Goal: Task Accomplishment & Management: Complete application form

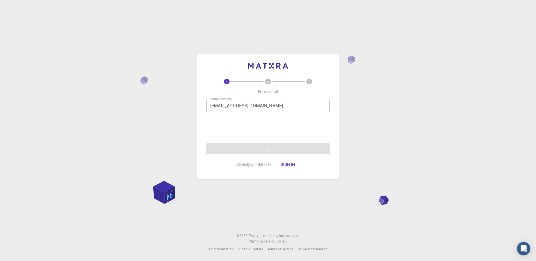
click at [285, 165] on button "Sign in" at bounding box center [288, 164] width 24 height 11
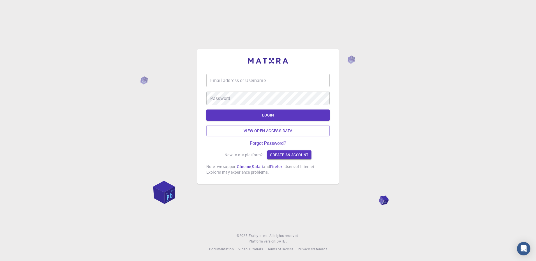
click at [260, 80] on div "Email address or Username Email address or Username" at bounding box center [267, 80] width 123 height 13
type input "[EMAIL_ADDRESS][DOMAIN_NAME]"
click at [284, 157] on link "Create an account" at bounding box center [289, 154] width 44 height 9
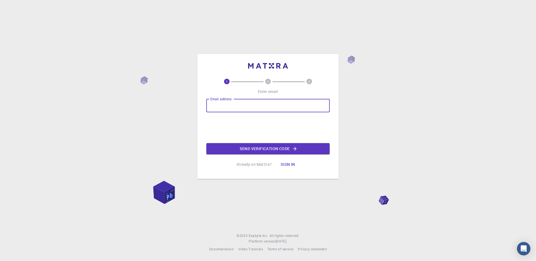
click at [246, 105] on input "Email address" at bounding box center [267, 105] width 123 height 13
type input "[EMAIL_ADDRESS][DOMAIN_NAME]"
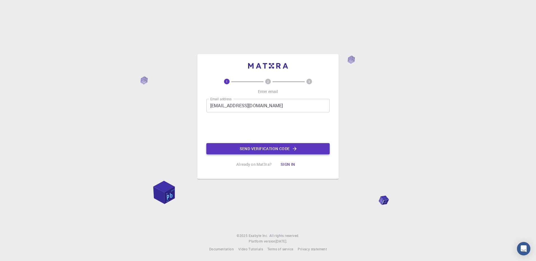
click at [262, 149] on button "Send verification code" at bounding box center [267, 148] width 123 height 11
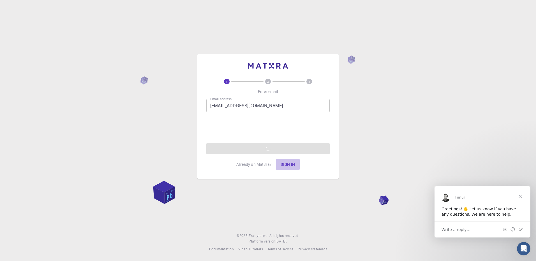
click at [285, 164] on button "Sign in" at bounding box center [288, 164] width 24 height 11
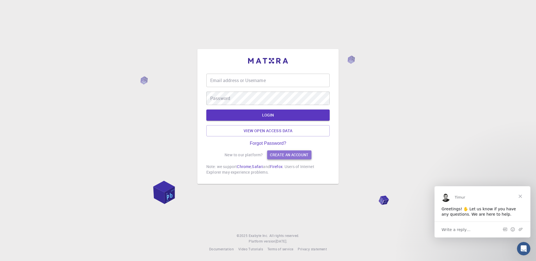
click at [284, 155] on link "Create an account" at bounding box center [289, 154] width 44 height 9
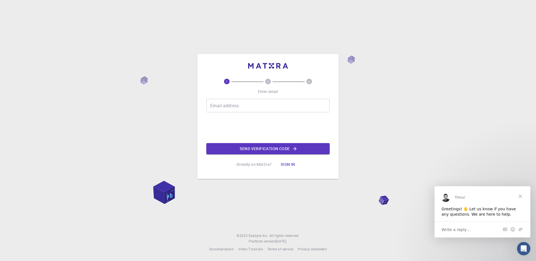
click at [257, 106] on input "Email address" at bounding box center [267, 105] width 123 height 13
type input "[EMAIL_ADDRESS][DOMAIN_NAME]"
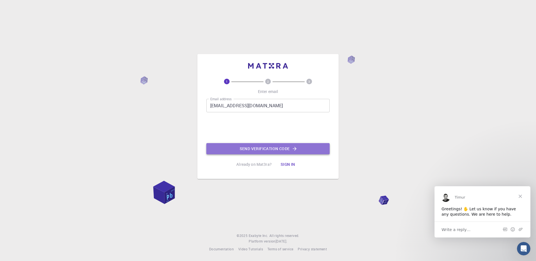
click at [253, 149] on button "Send verification code" at bounding box center [267, 148] width 123 height 11
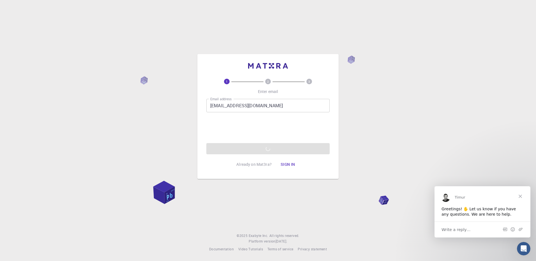
click at [282, 164] on button "Sign in" at bounding box center [288, 164] width 24 height 11
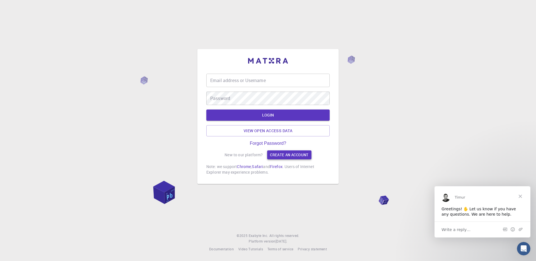
click at [292, 155] on link "Create an account" at bounding box center [289, 154] width 44 height 9
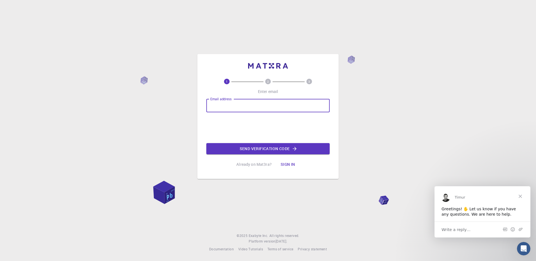
click at [271, 107] on input "Email address" at bounding box center [267, 105] width 123 height 13
type input "[EMAIL_ADDRESS][DOMAIN_NAME]"
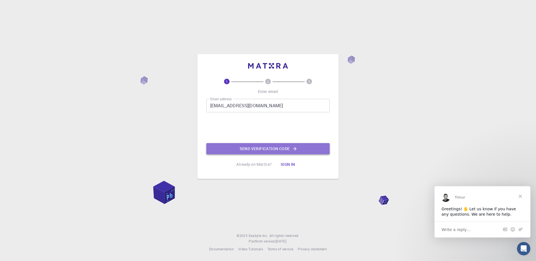
click at [294, 150] on icon "button" at bounding box center [295, 149] width 6 height 6
click at [267, 151] on button "Send verification code" at bounding box center [267, 148] width 123 height 11
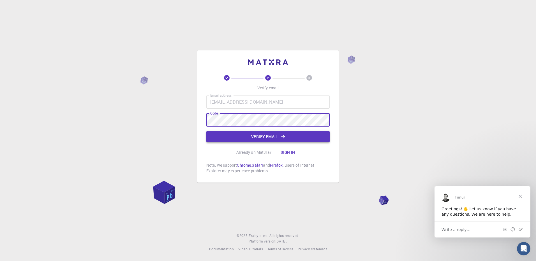
click at [264, 138] on button "Verify email" at bounding box center [267, 136] width 123 height 11
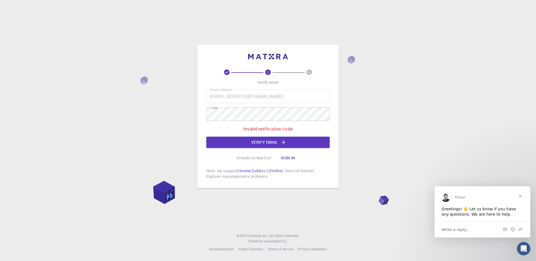
click at [267, 142] on button "Verify email" at bounding box center [267, 142] width 123 height 11
click at [266, 142] on button "Verify email" at bounding box center [267, 142] width 123 height 11
click at [278, 140] on button "Verify email" at bounding box center [267, 142] width 123 height 11
